Goal: Task Accomplishment & Management: Use online tool/utility

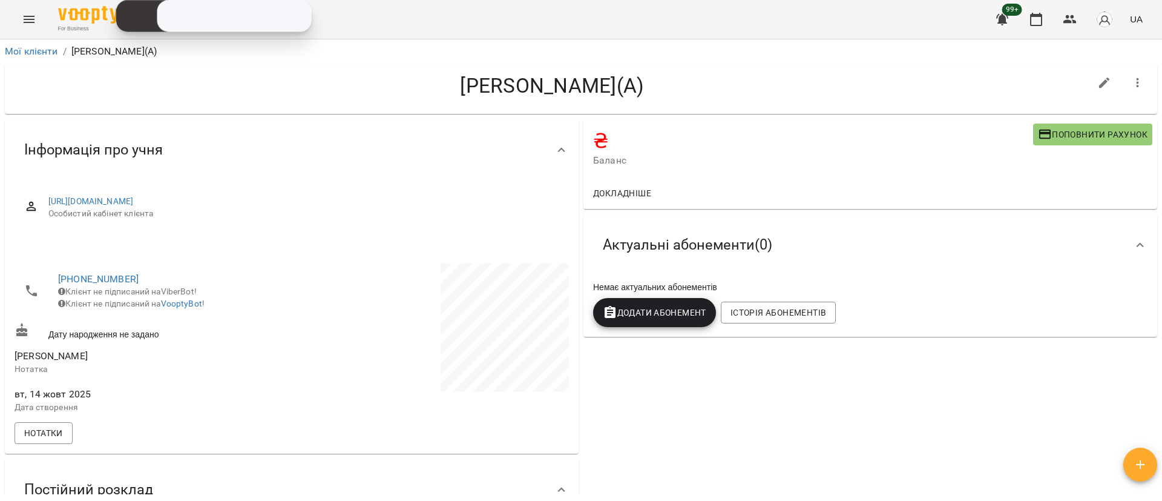
click at [22, 13] on icon "Menu" at bounding box center [29, 19] width 15 height 15
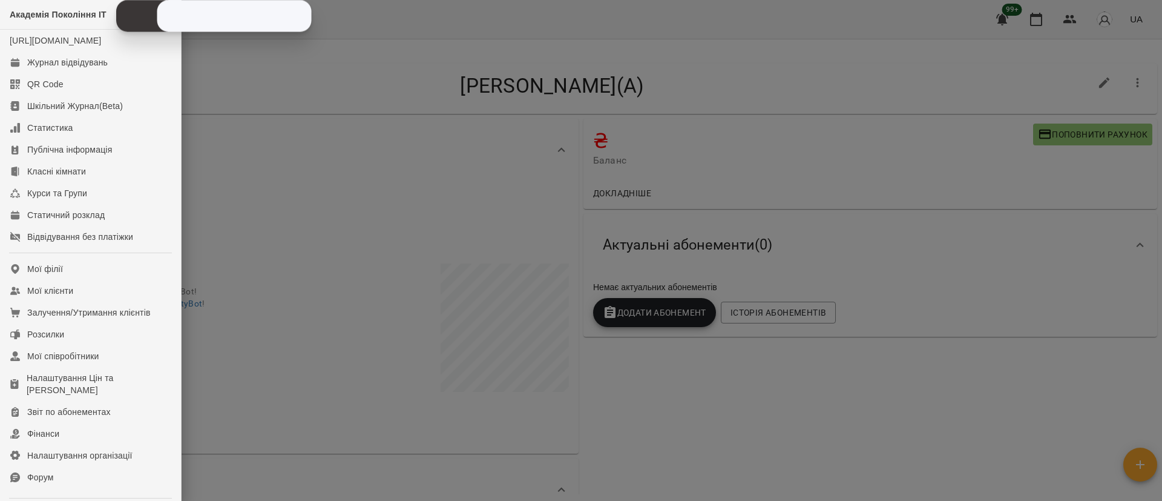
click at [363, 211] on div at bounding box center [581, 250] width 1162 height 501
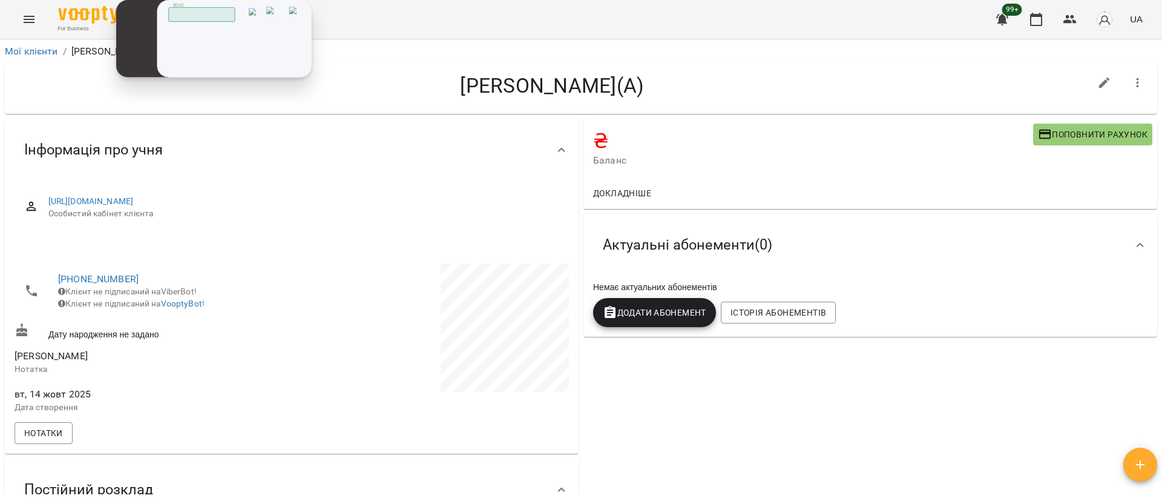
click at [0, 0] on input "tel" at bounding box center [0, 0] width 0 height 0
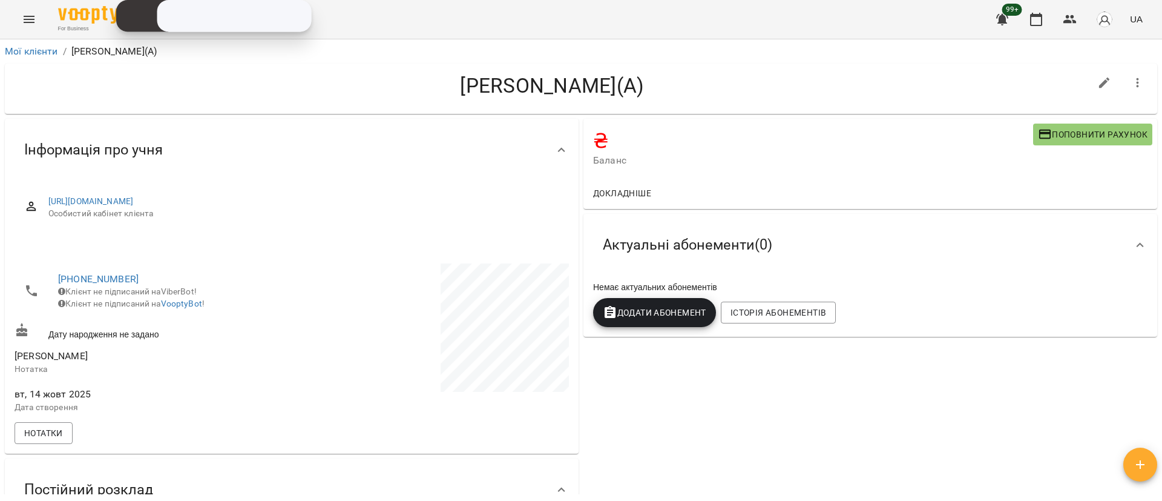
click at [25, 23] on icon "Menu" at bounding box center [29, 19] width 15 height 15
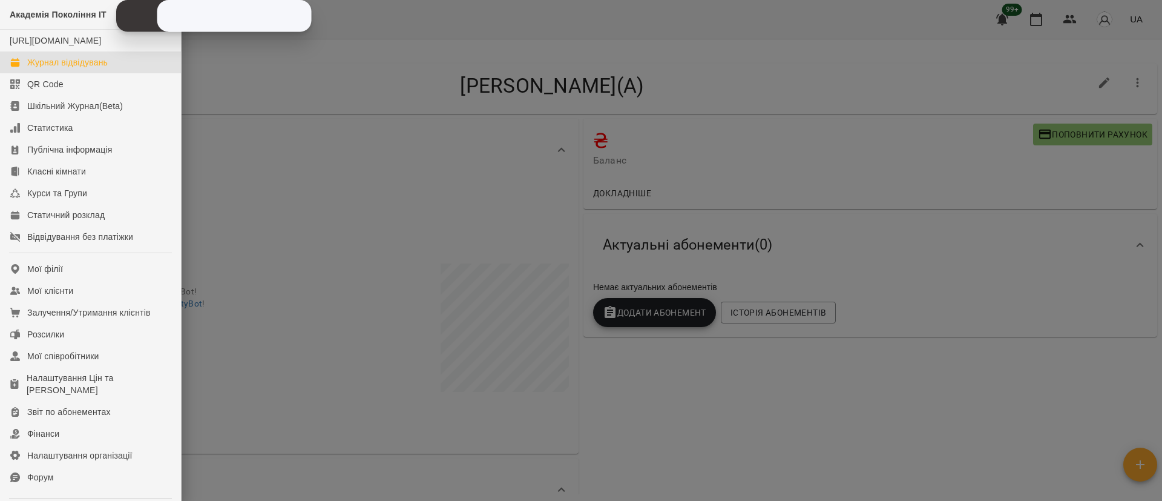
click at [38, 68] on div "Журнал відвідувань" at bounding box center [67, 62] width 81 height 12
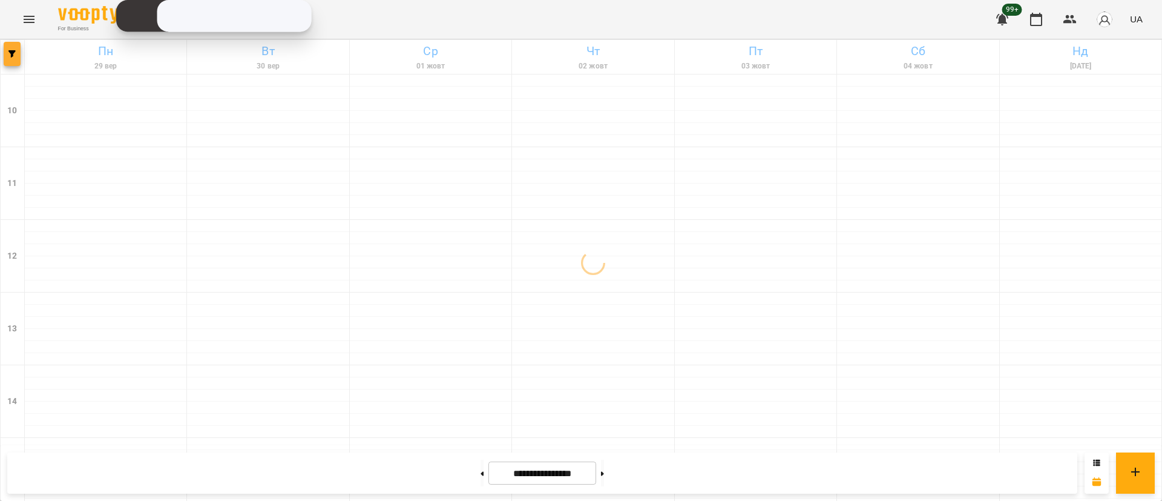
click at [16, 64] on button "button" at bounding box center [12, 54] width 17 height 24
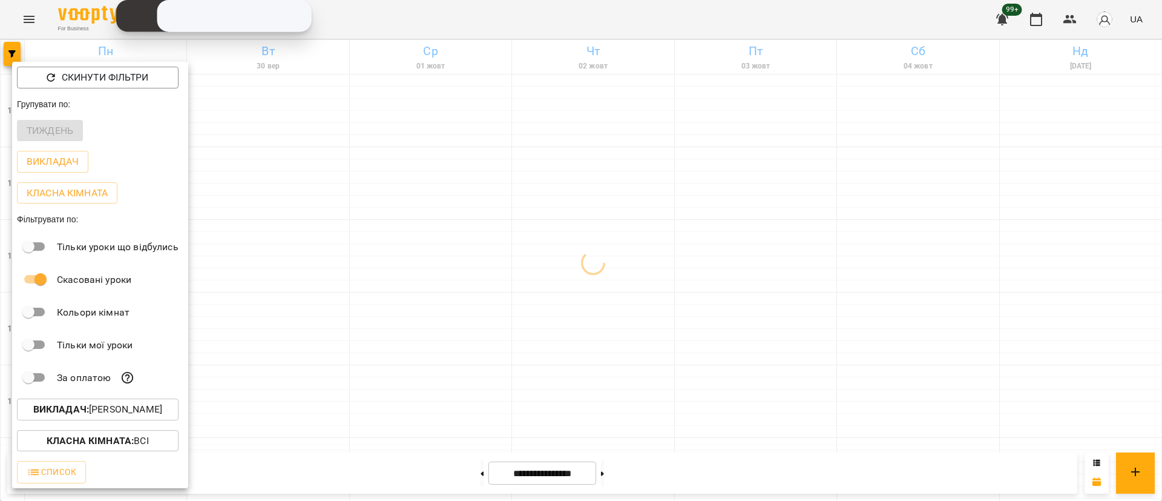
click at [130, 404] on button "Викладач : [PERSON_NAME]" at bounding box center [98, 409] width 162 height 22
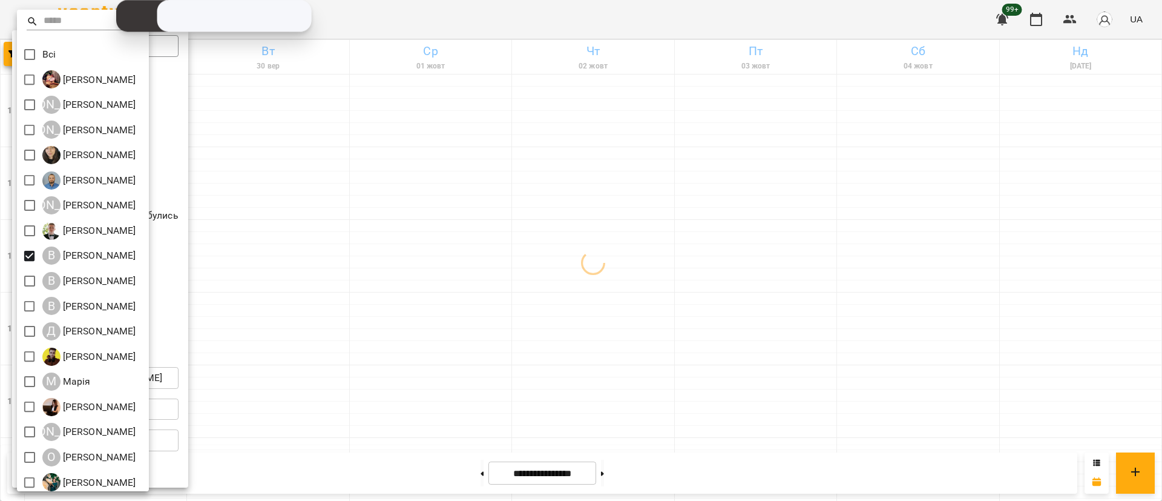
click at [381, 255] on div at bounding box center [581, 250] width 1162 height 501
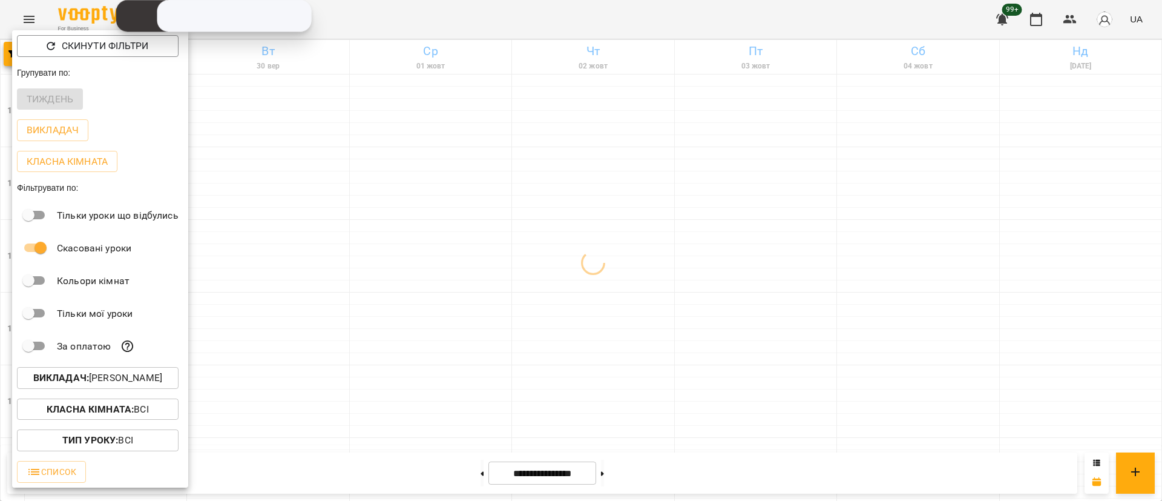
click at [381, 255] on div at bounding box center [581, 250] width 1162 height 501
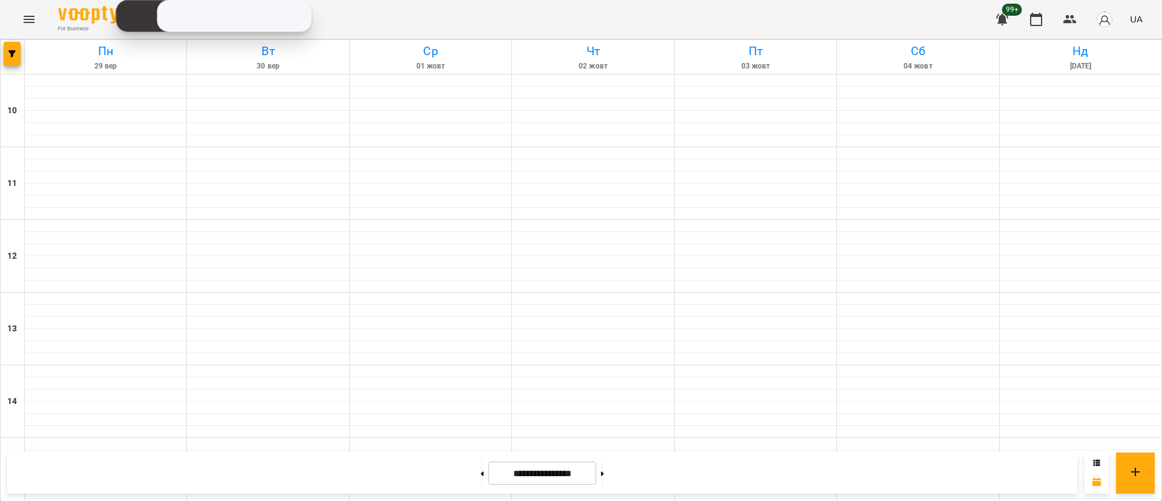
scroll to position [363, 0]
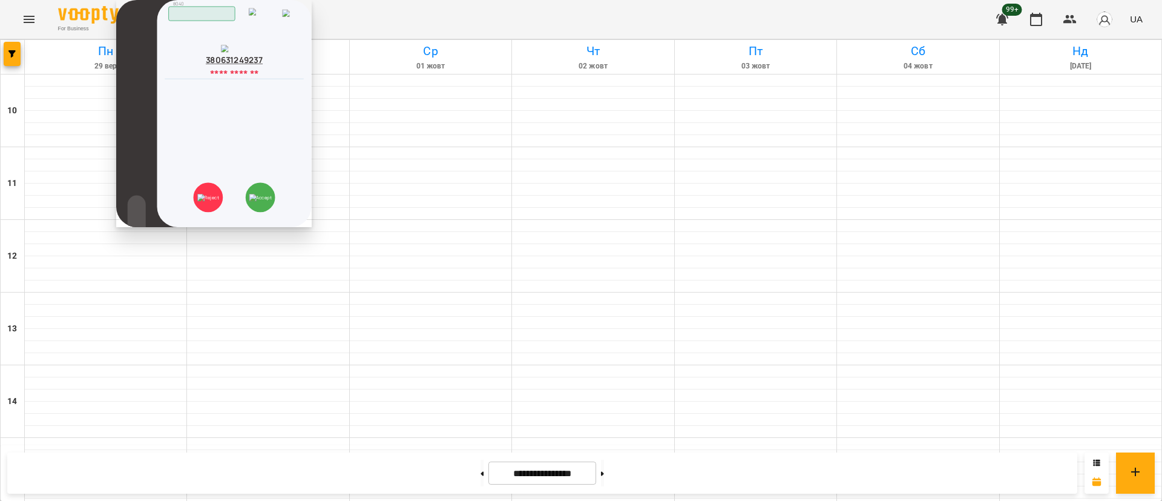
click at [301, 77] on icon at bounding box center [299, 73] width 8 height 8
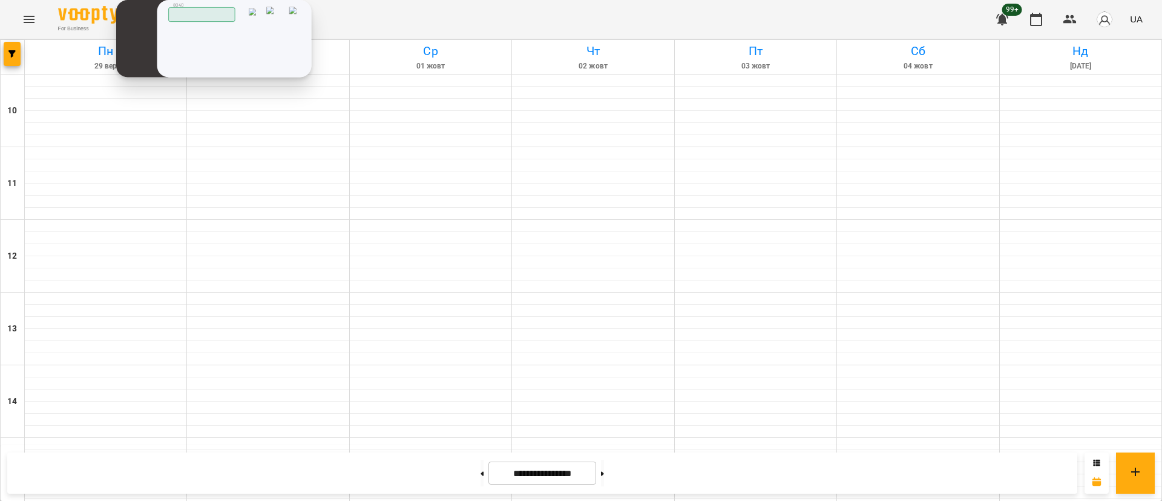
click at [0, 0] on input "tel" at bounding box center [0, 0] width 0 height 0
type input "**********"
click at [0, 0] on div "**********" at bounding box center [0, 0] width 0 height 0
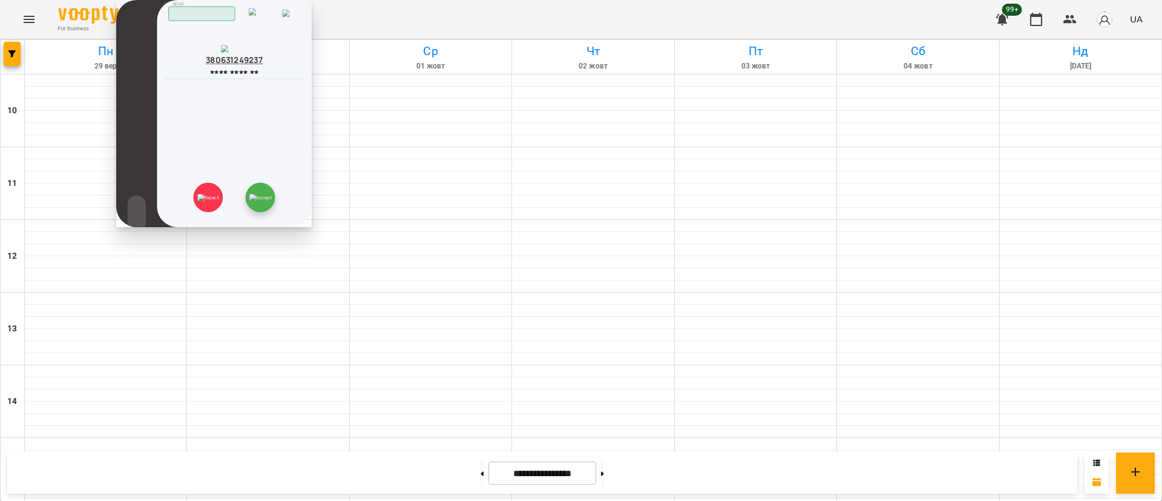
click at [272, 194] on img at bounding box center [260, 197] width 23 height 7
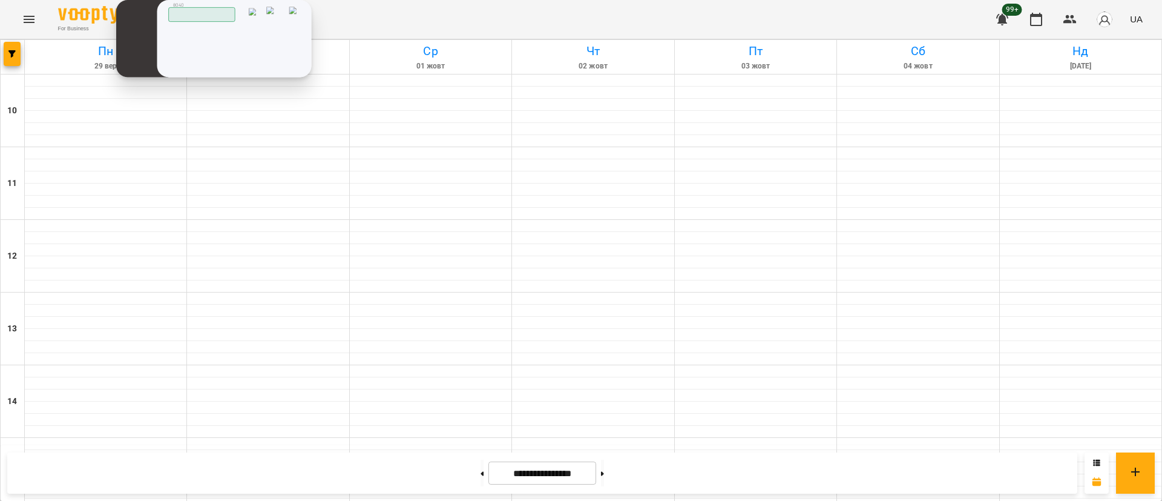
click at [0, 0] on img at bounding box center [0, 0] width 0 height 0
